Goal: Navigation & Orientation: Understand site structure

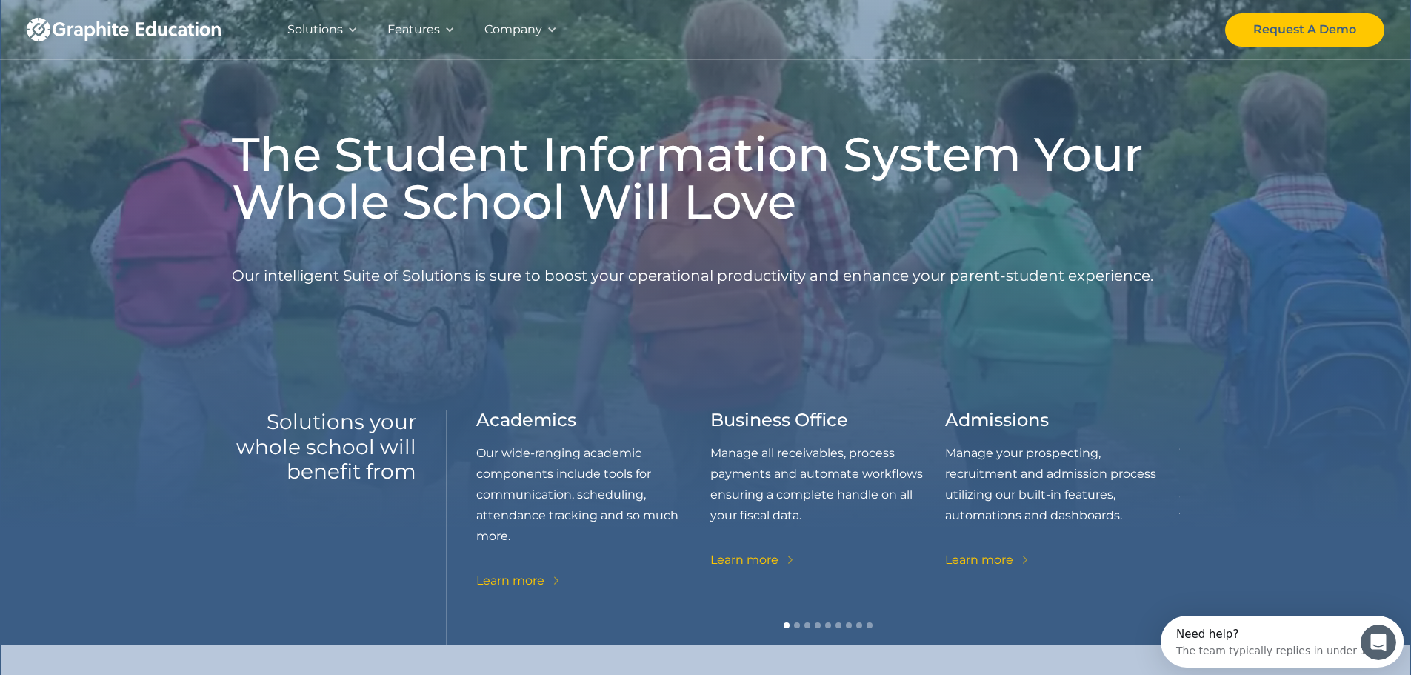
click at [448, 27] on div at bounding box center [449, 29] width 10 height 10
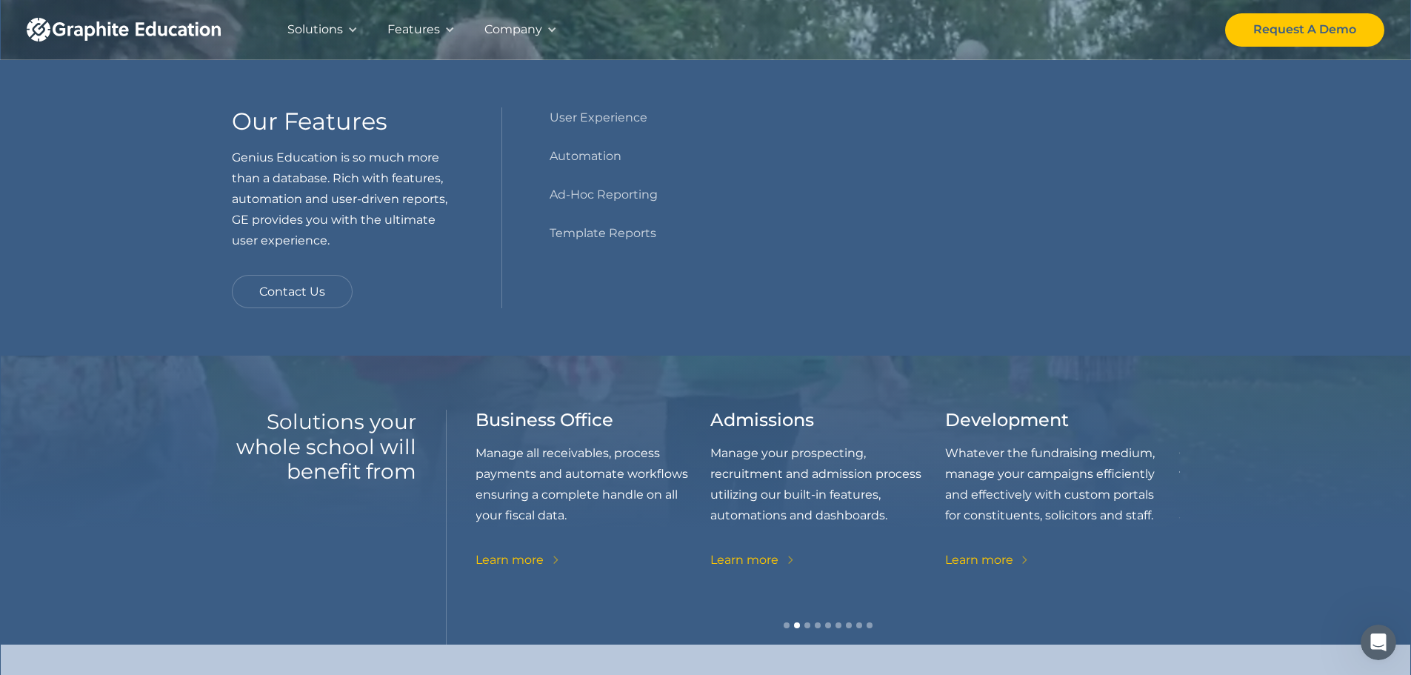
click at [356, 27] on div at bounding box center [352, 29] width 10 height 10
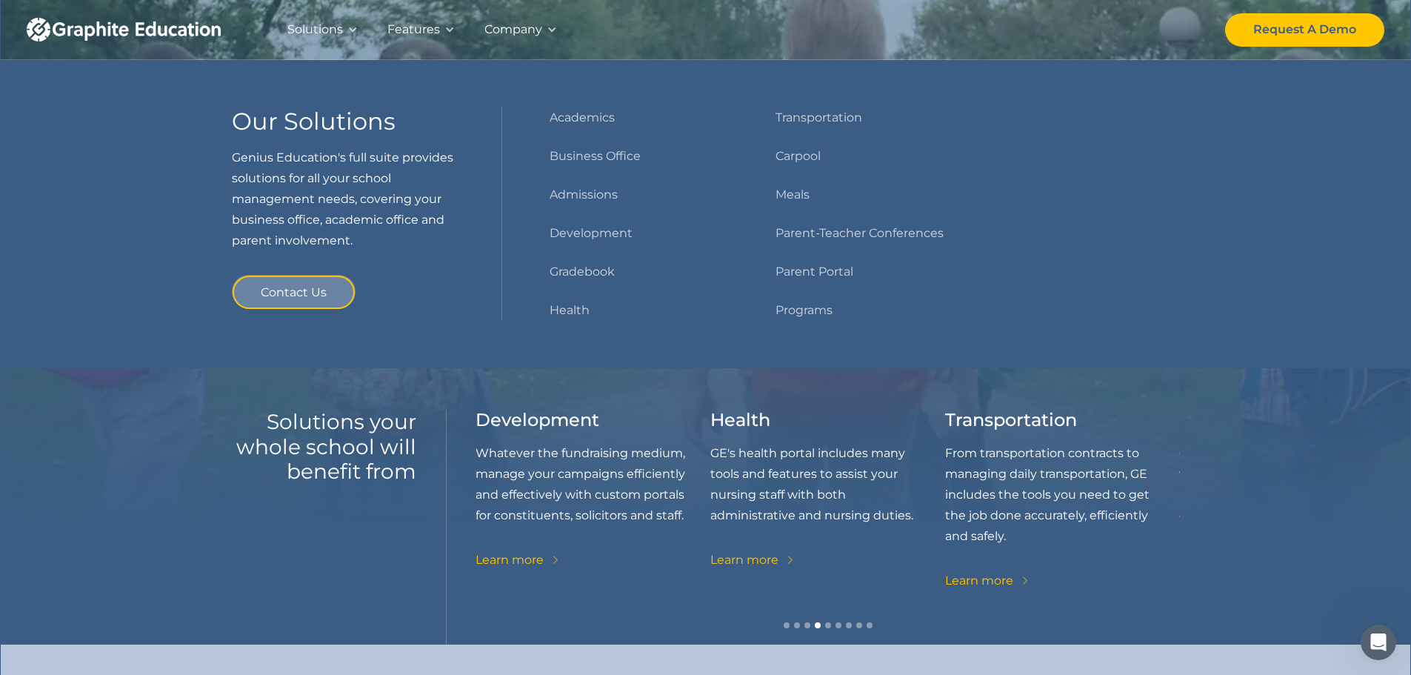
click at [542, 36] on div "Company" at bounding box center [521, 29] width 102 height 59
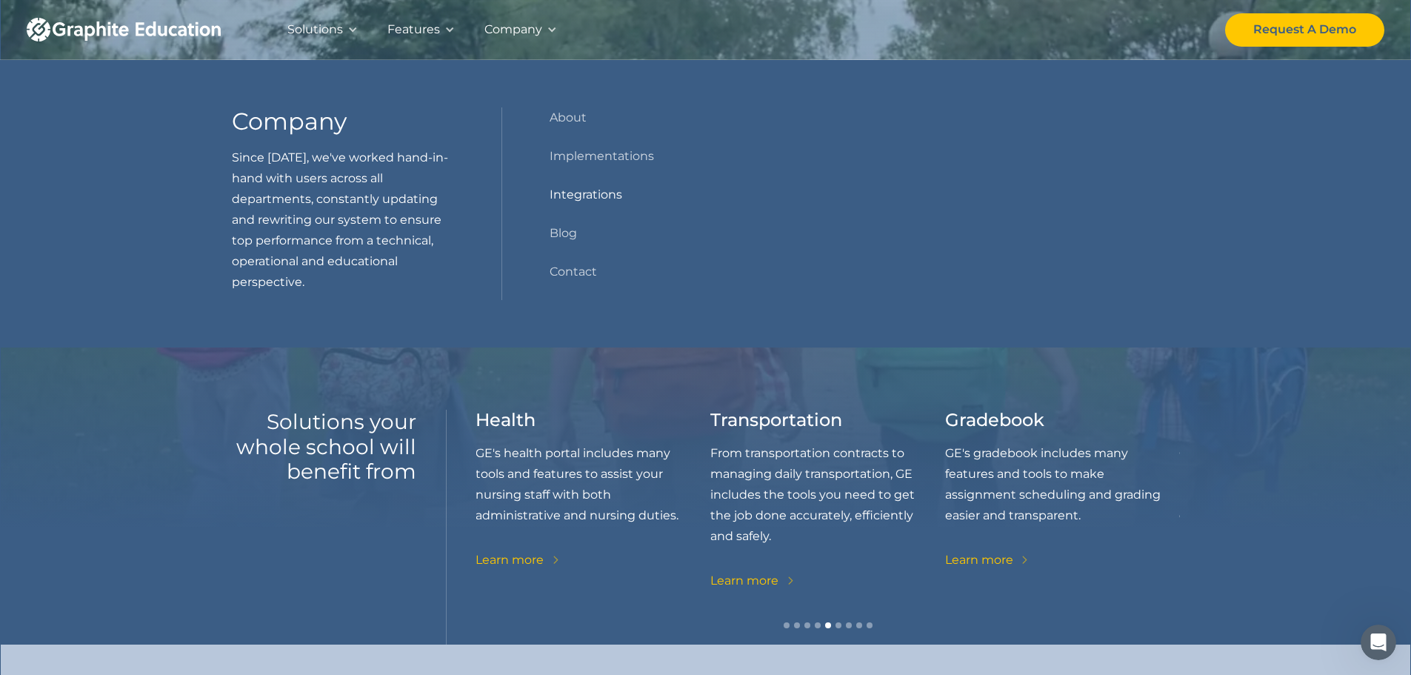
click at [577, 191] on link "Integrations" at bounding box center [586, 194] width 73 height 21
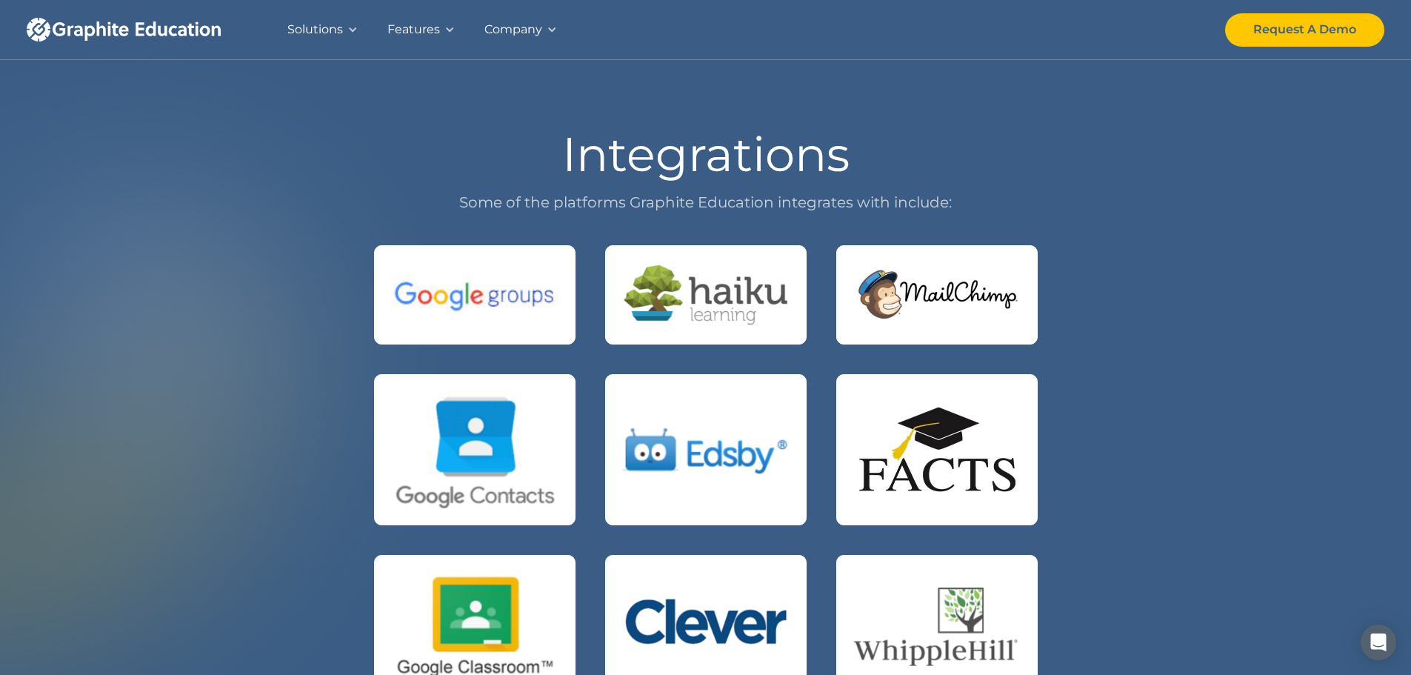
click at [345, 27] on div "Solutions" at bounding box center [323, 29] width 100 height 59
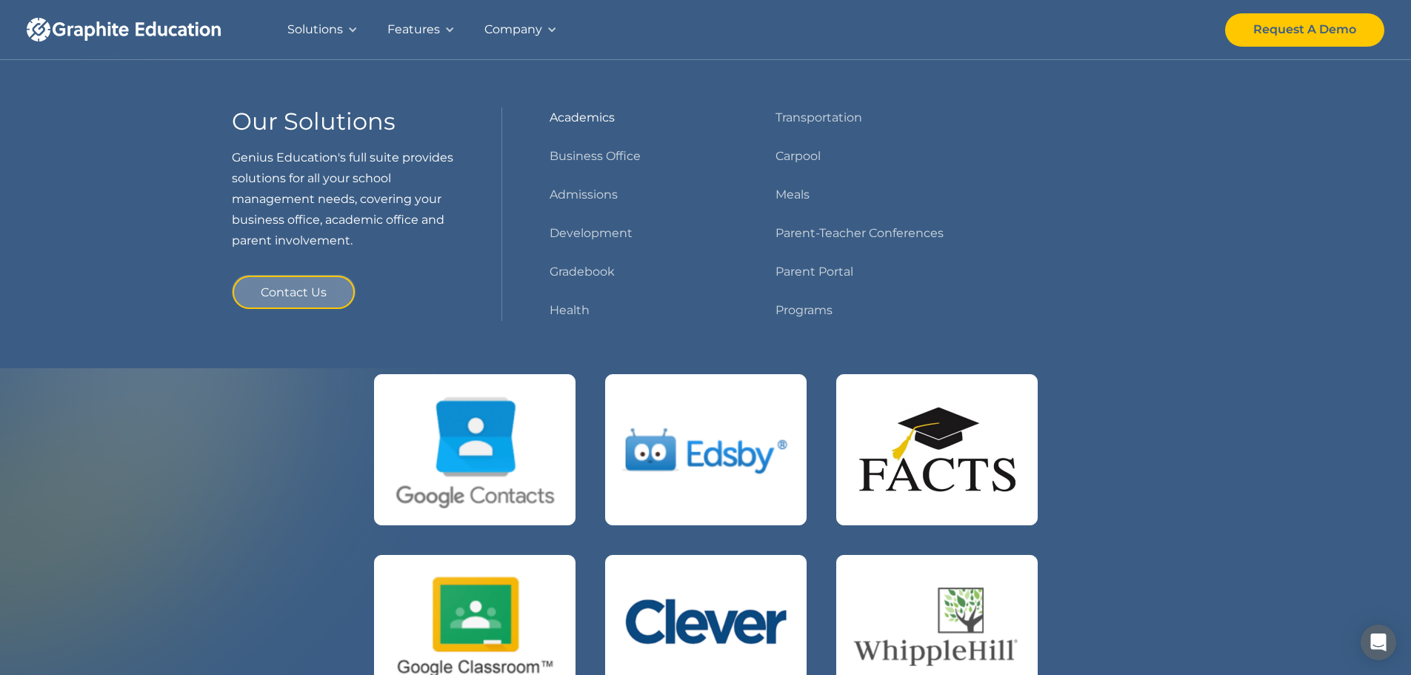
click at [575, 114] on link "Academics" at bounding box center [582, 117] width 65 height 21
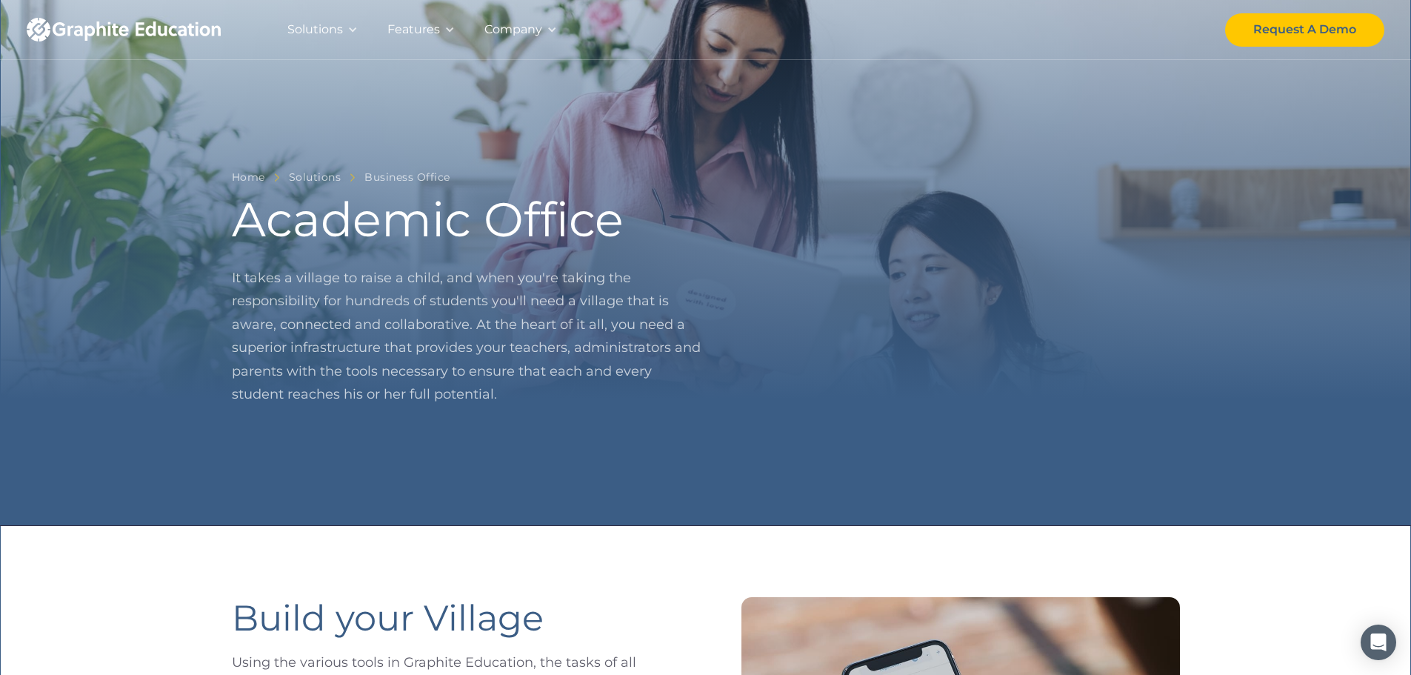
click at [350, 27] on div at bounding box center [352, 29] width 10 height 10
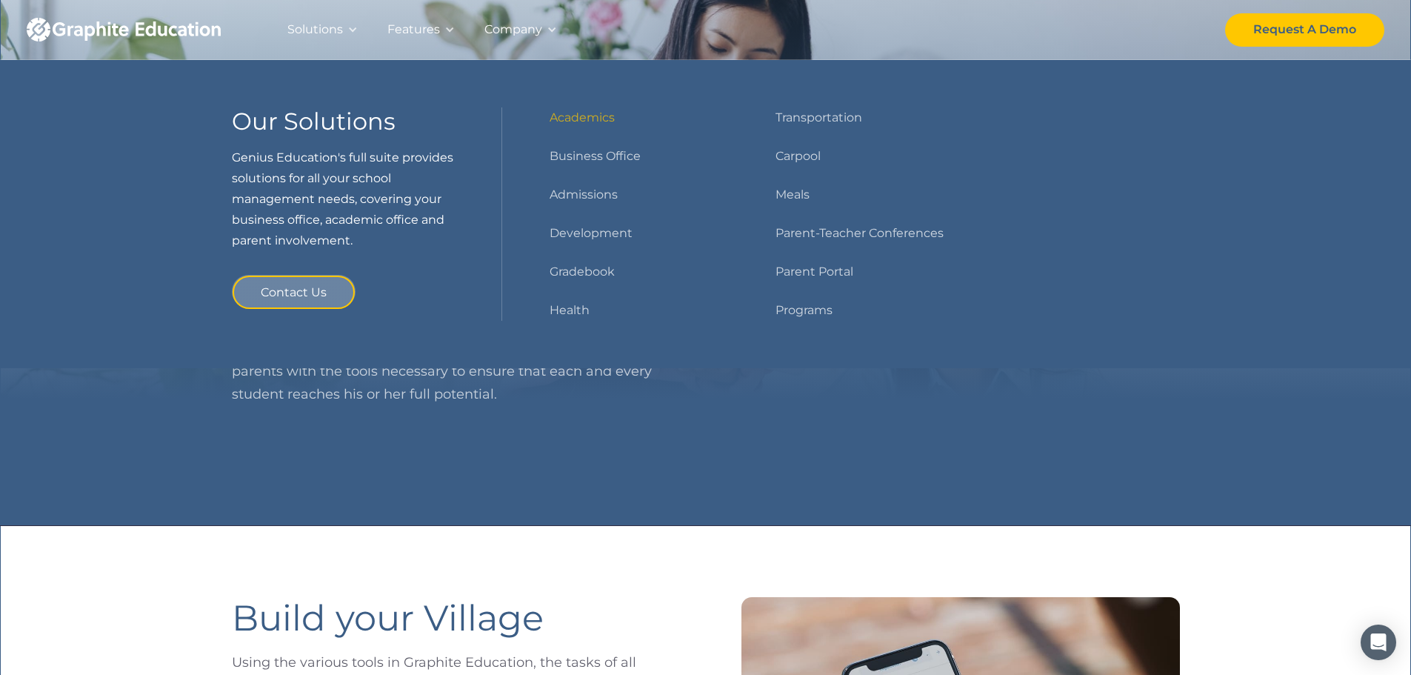
click at [548, 24] on div "Company" at bounding box center [521, 29] width 102 height 59
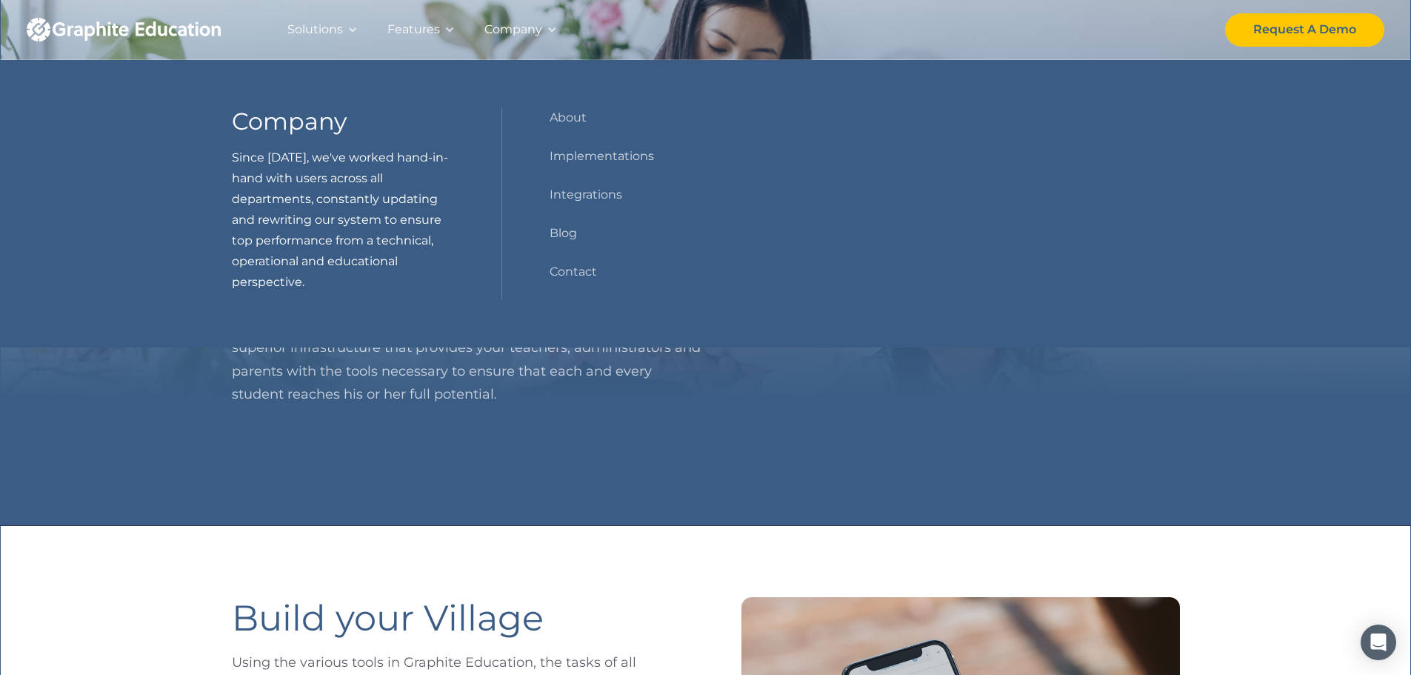
click at [458, 24] on div "Features" at bounding box center [421, 29] width 97 height 59
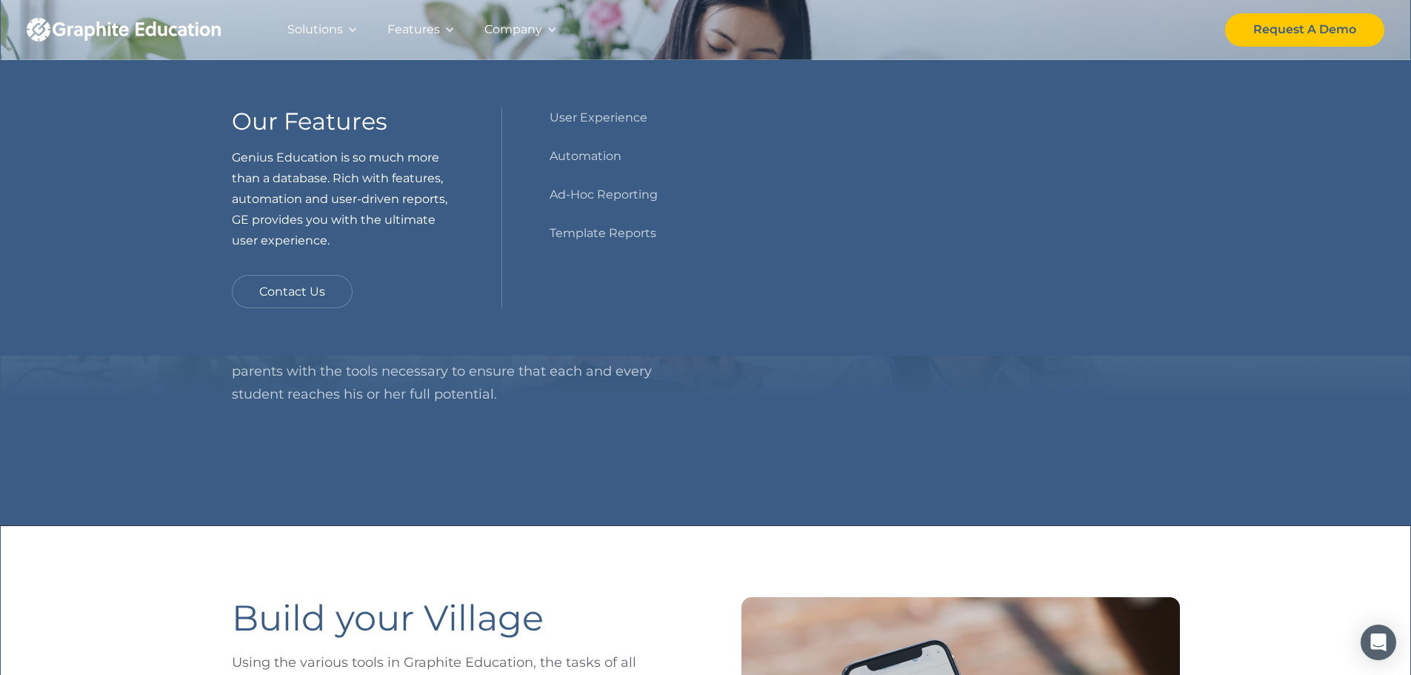
click at [451, 27] on div at bounding box center [449, 29] width 10 height 10
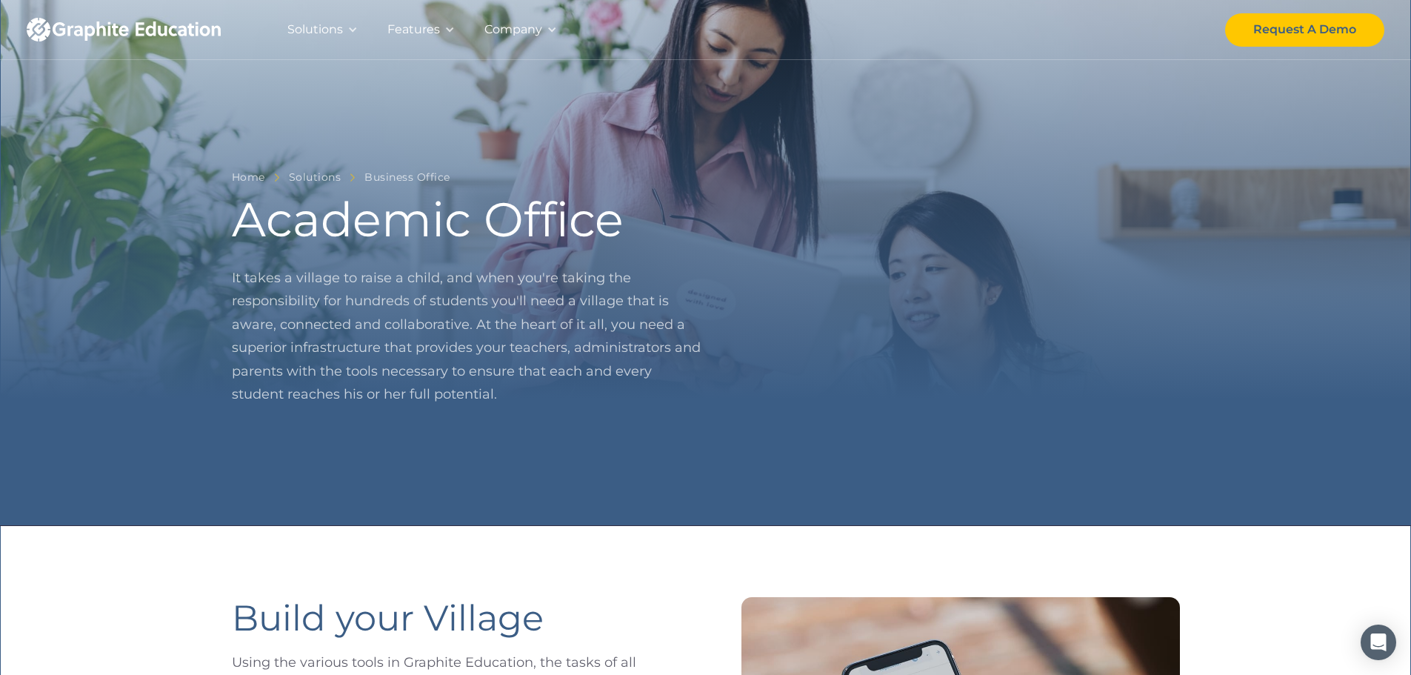
click at [345, 29] on div "Solutions" at bounding box center [323, 29] width 100 height 59
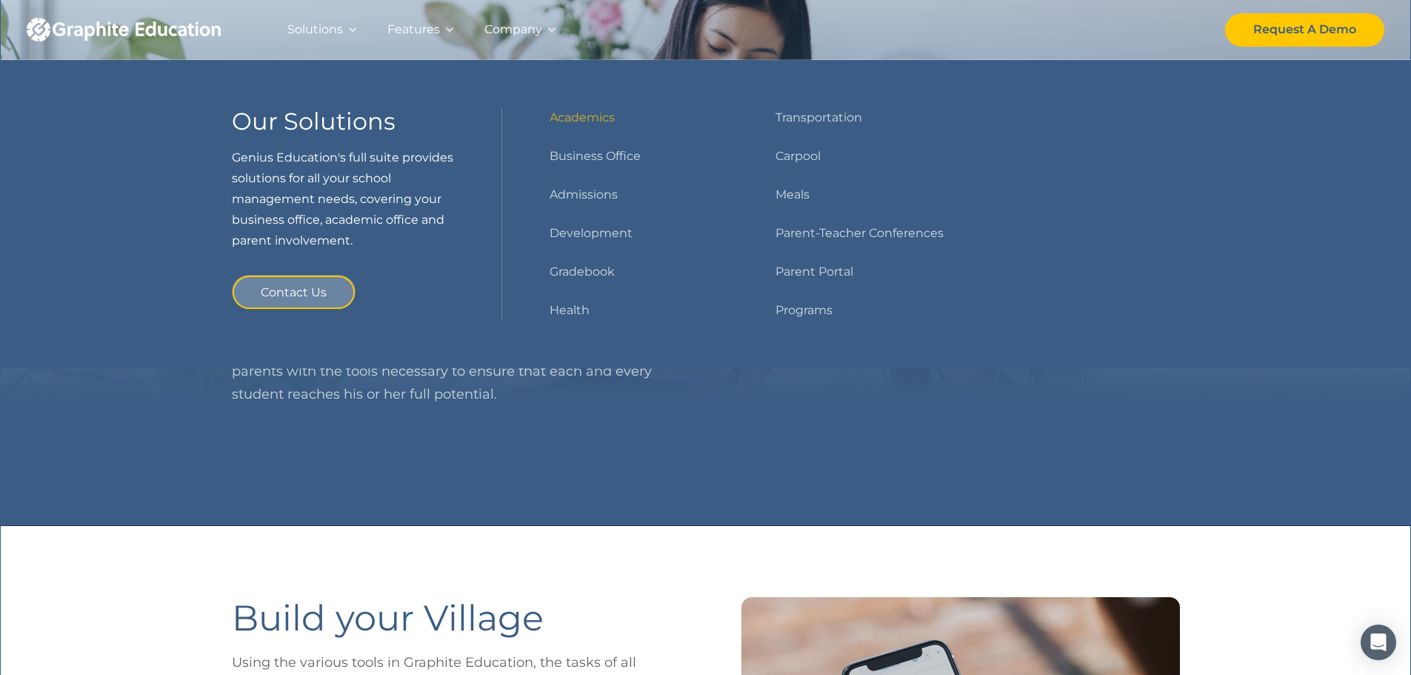
click at [323, 24] on div "Solutions" at bounding box center [315, 29] width 56 height 21
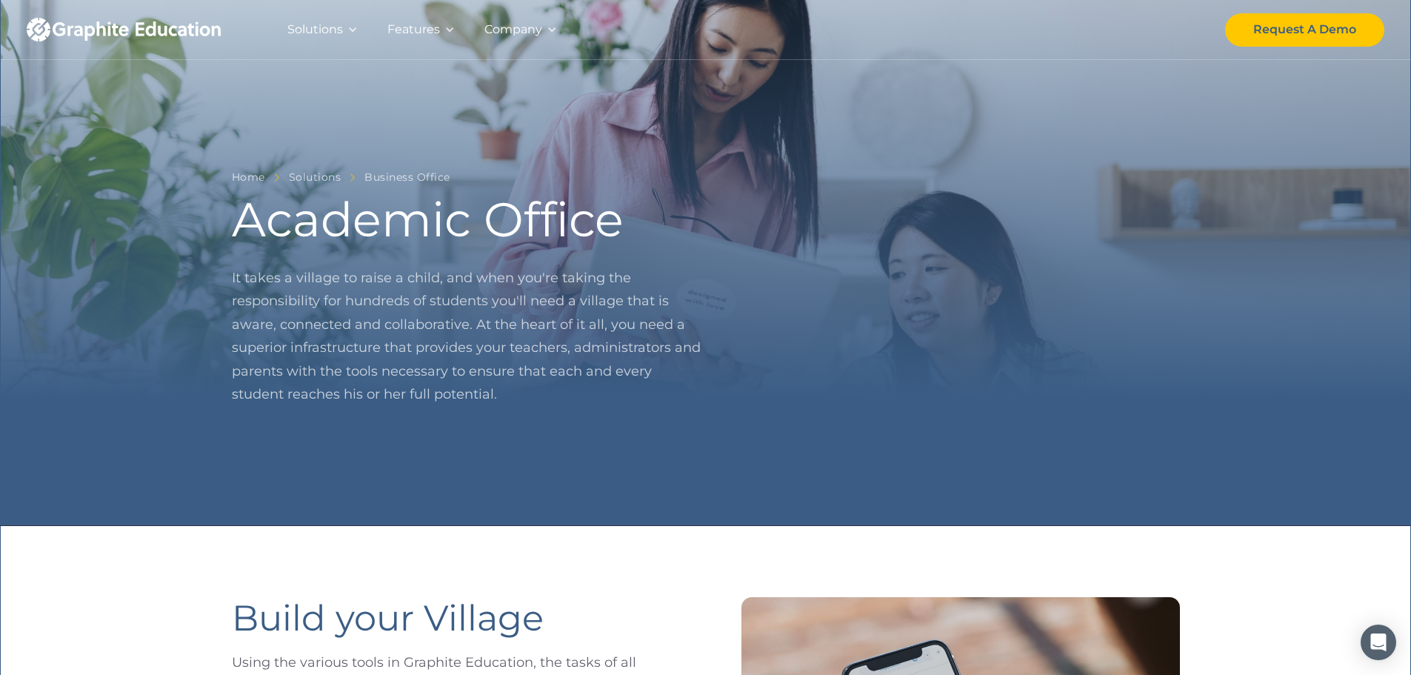
click at [352, 27] on div at bounding box center [352, 29] width 10 height 10
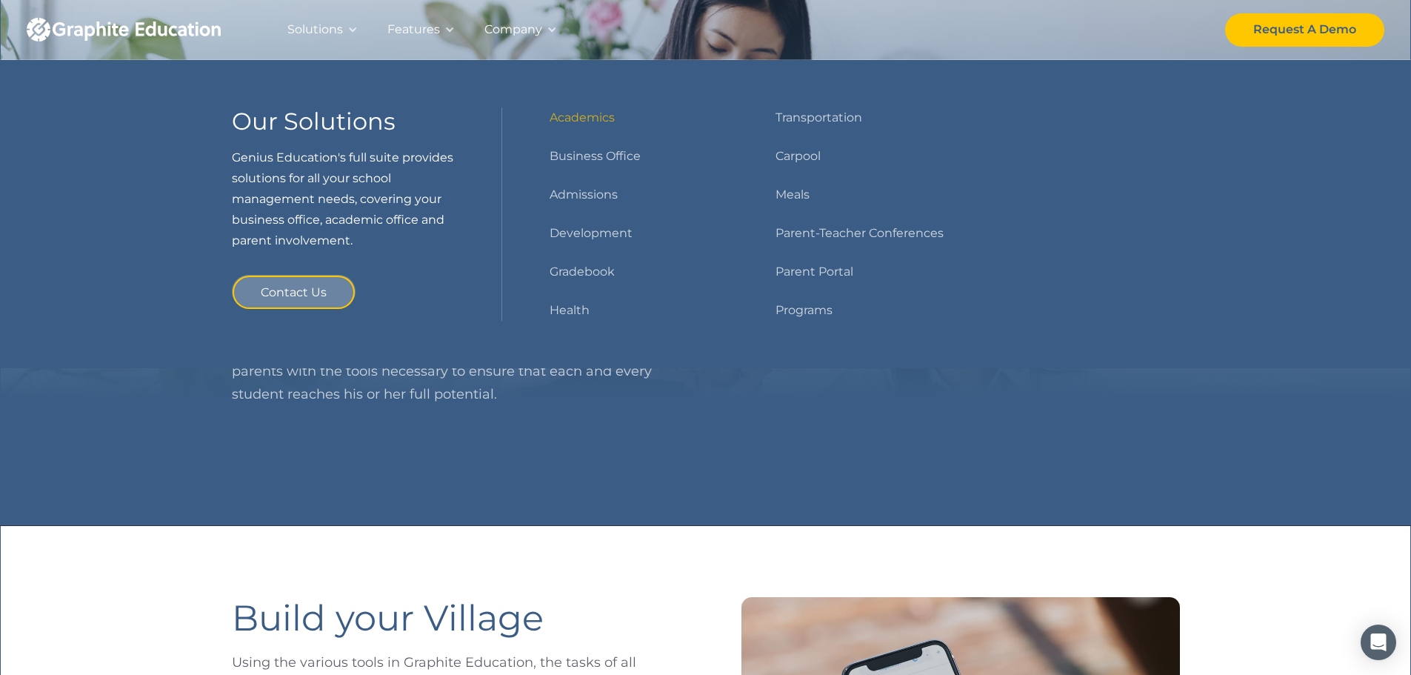
click at [356, 26] on div at bounding box center [352, 29] width 10 height 10
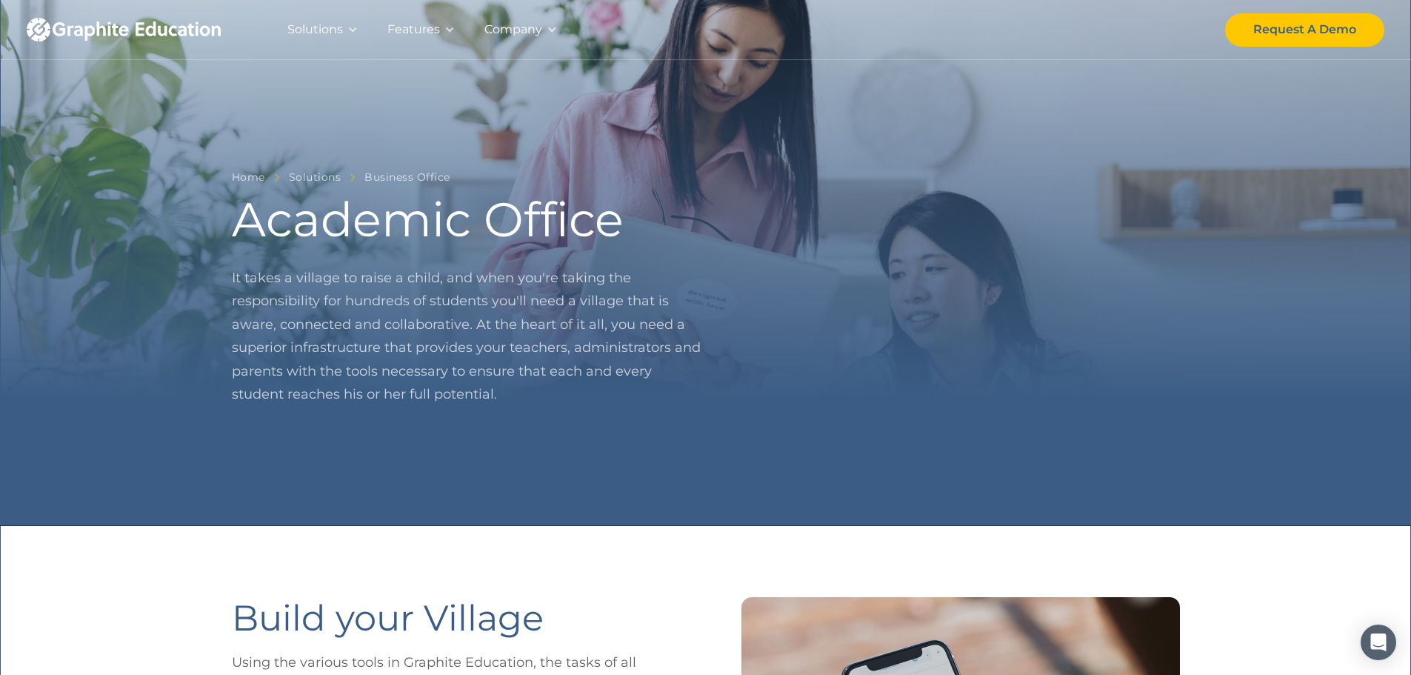
click at [356, 26] on div at bounding box center [352, 29] width 10 height 10
